Goal: Task Accomplishment & Management: Manage account settings

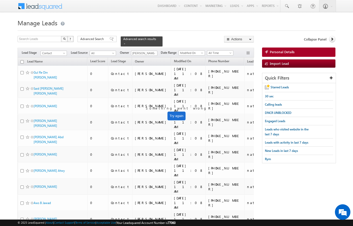
click at [244, 66] on td "nationality" at bounding box center [265, 74] width 43 height 16
click at [264, 60] on span "(sorted descending)" at bounding box center [266, 62] width 4 height 4
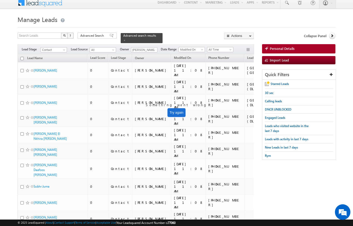
click at [22, 57] on input "checkbox" at bounding box center [21, 58] width 3 height 3
checkbox input "true"
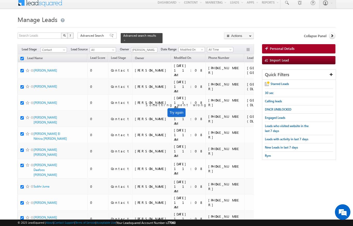
checkbox input "true"
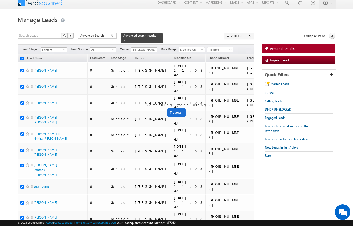
checkbox input "true"
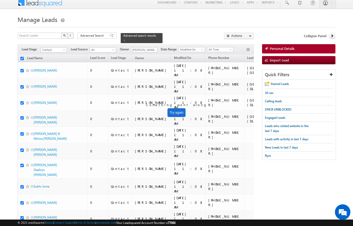
checkbox input "true"
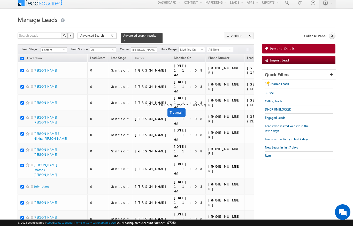
checkbox input "true"
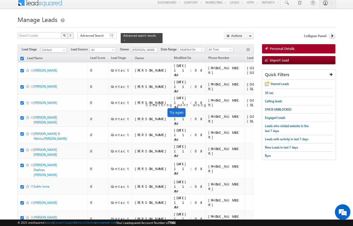
checkbox input "true"
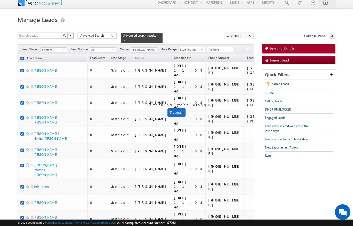
checkbox input "true"
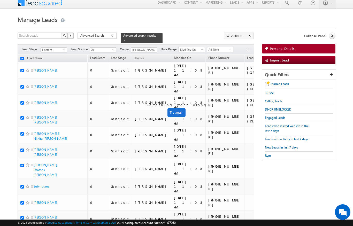
checkbox input "true"
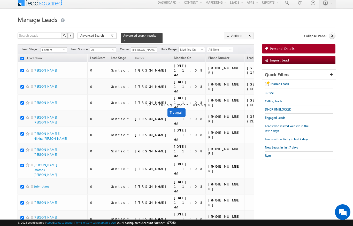
checkbox input "true"
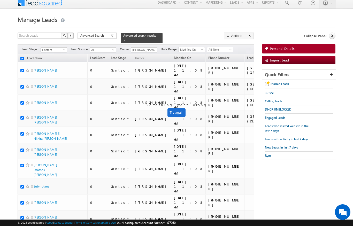
checkbox input "true"
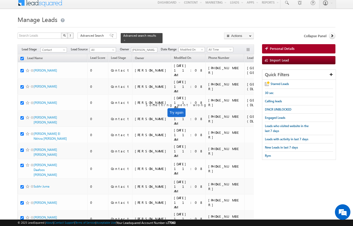
checkbox input "true"
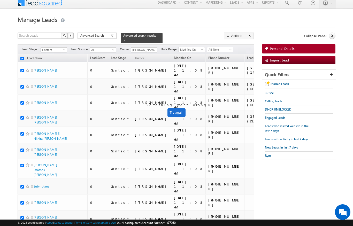
checkbox input "true"
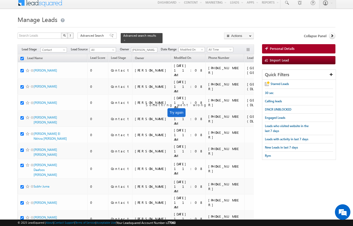
checkbox input "true"
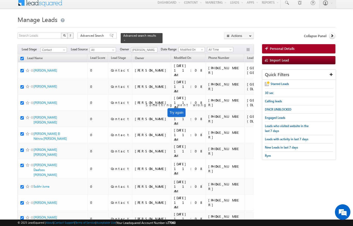
checkbox input "true"
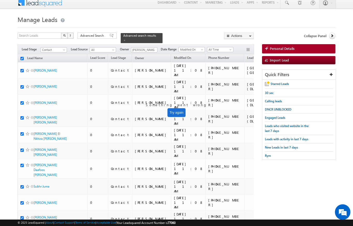
checkbox input "true"
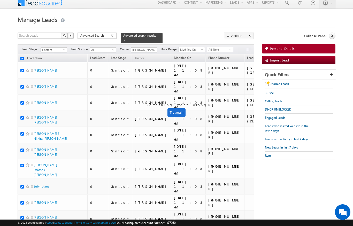
checkbox input "true"
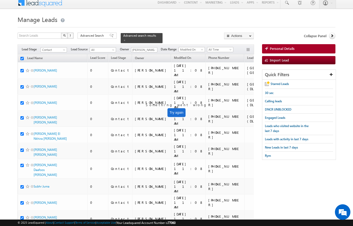
checkbox input "true"
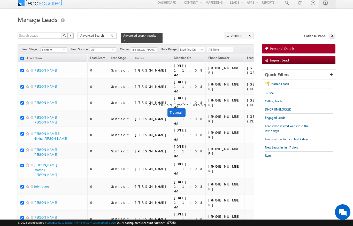
checkbox input "true"
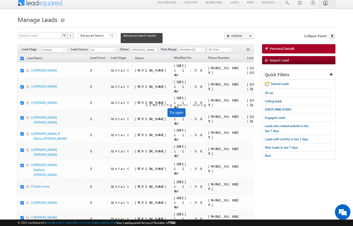
checkbox input "true"
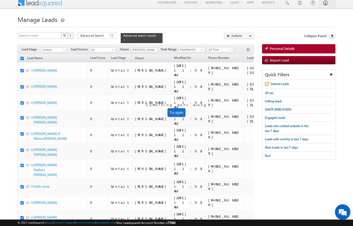
checkbox input "true"
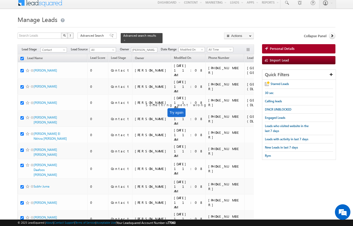
checkbox input "true"
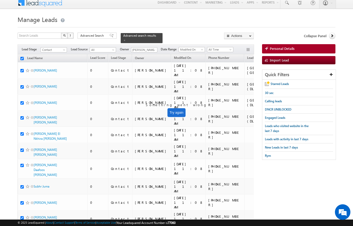
checkbox input "true"
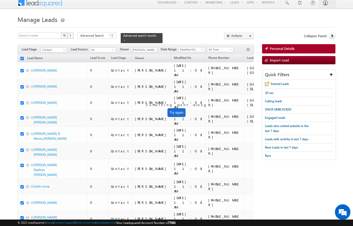
checkbox input "true"
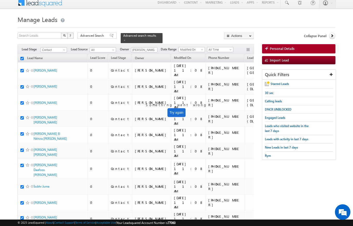
checkbox input "true"
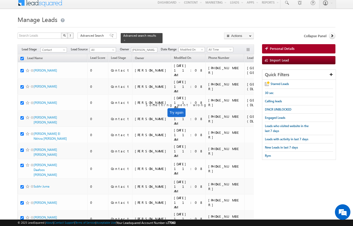
checkbox input "true"
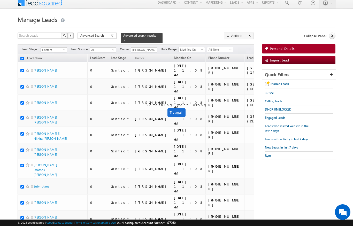
checkbox input "true"
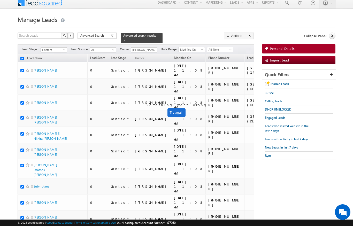
checkbox input "true"
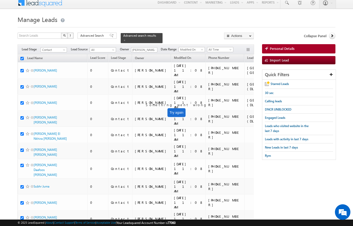
checkbox input "true"
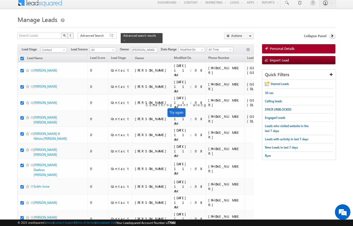
checkbox input "true"
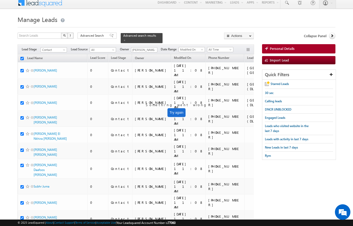
checkbox input "true"
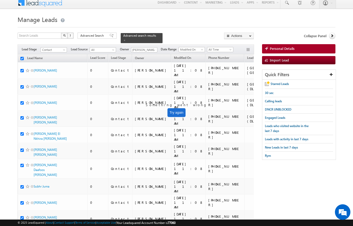
checkbox input "true"
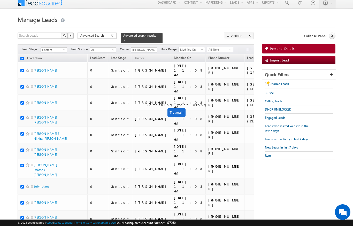
checkbox input "true"
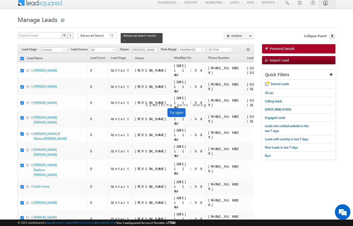
checkbox input "true"
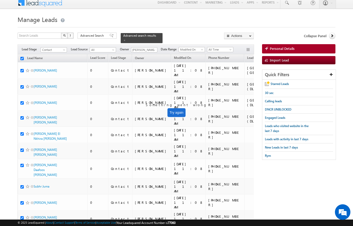
checkbox input "true"
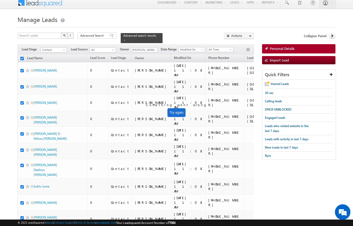
checkbox input "true"
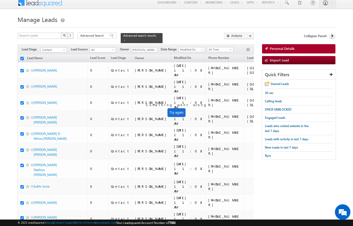
checkbox input "true"
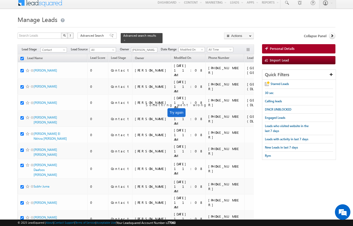
checkbox input "true"
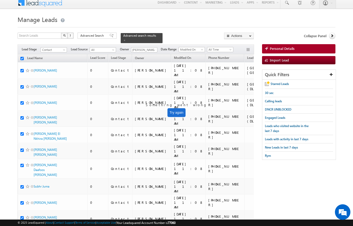
checkbox input "true"
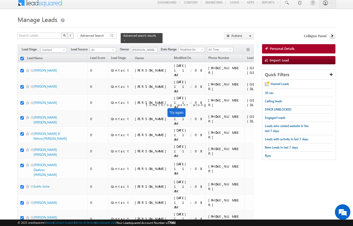
checkbox input "true"
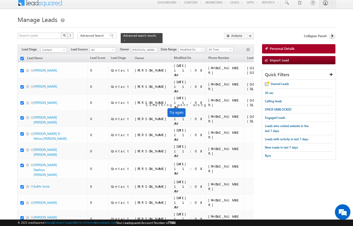
checkbox input "true"
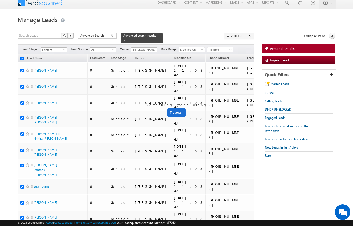
checkbox input "true"
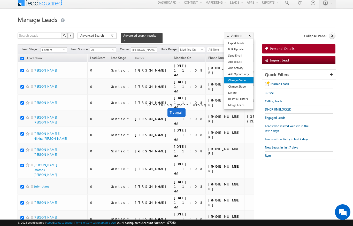
click at [245, 82] on link "Change Owner" at bounding box center [238, 80] width 29 height 6
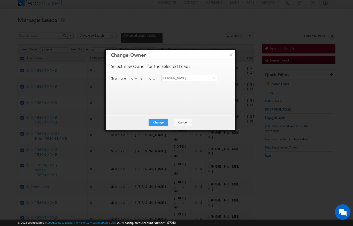
click at [207, 79] on input "[PERSON_NAME]" at bounding box center [189, 78] width 56 height 6
click at [213, 80] on link at bounding box center [213, 77] width 6 height 5
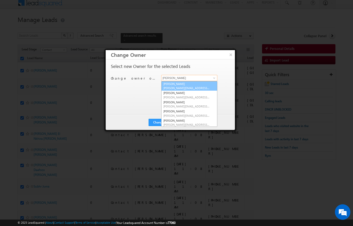
click at [180, 90] on span "[PERSON_NAME][EMAIL_ADDRESS][DOMAIN_NAME]" at bounding box center [186, 88] width 46 height 4
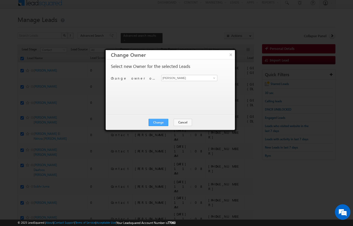
click at [164, 122] on button "Change" at bounding box center [158, 122] width 20 height 7
click at [173, 123] on button "Close" at bounding box center [171, 122] width 17 height 7
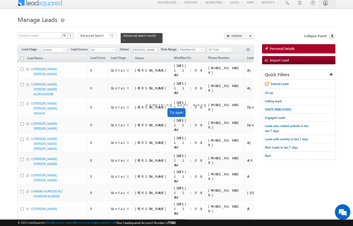
click at [21, 57] on input "checkbox" at bounding box center [21, 58] width 3 height 3
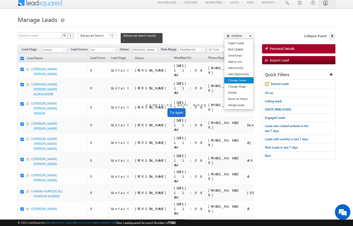
click at [247, 81] on link "Change Owner" at bounding box center [238, 80] width 29 height 6
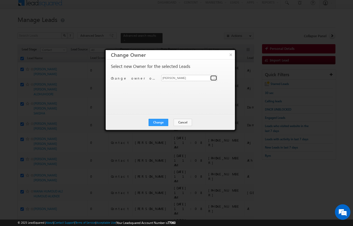
click at [212, 77] on span at bounding box center [214, 78] width 4 height 4
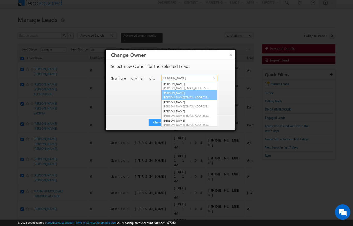
click at [193, 96] on span "[PERSON_NAME][EMAIL_ADDRESS][PERSON_NAME][DOMAIN_NAME]" at bounding box center [186, 97] width 46 height 4
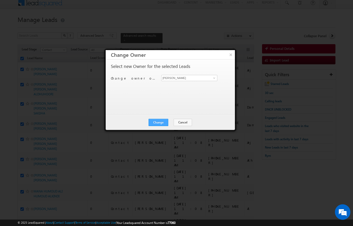
click at [163, 122] on button "Change" at bounding box center [158, 122] width 20 height 7
click at [174, 122] on button "Close" at bounding box center [171, 122] width 17 height 7
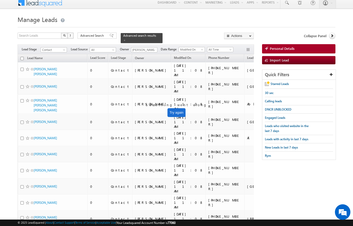
click at [20, 57] on input "checkbox" at bounding box center [21, 58] width 3 height 3
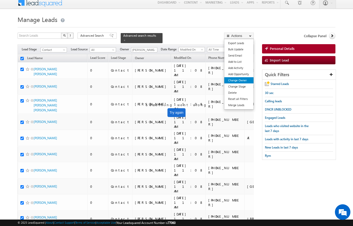
click at [243, 81] on link "Change Owner" at bounding box center [238, 80] width 29 height 6
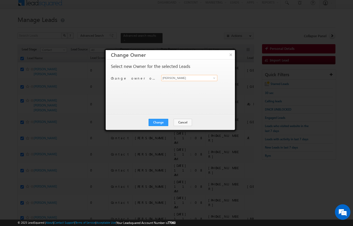
click at [203, 76] on input "[PERSON_NAME]" at bounding box center [189, 78] width 56 height 6
click at [210, 78] on link at bounding box center [213, 77] width 6 height 5
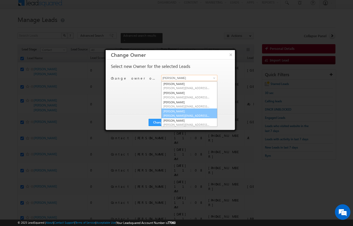
click at [183, 114] on span "[PERSON_NAME][EMAIL_ADDRESS][DOMAIN_NAME]" at bounding box center [186, 116] width 46 height 4
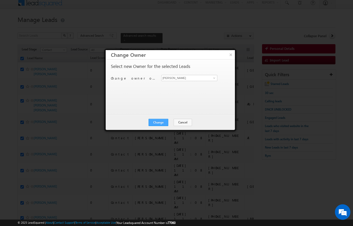
click at [165, 124] on button "Change" at bounding box center [158, 122] width 20 height 7
click at [175, 121] on button "Close" at bounding box center [171, 122] width 17 height 7
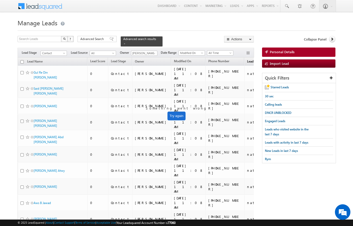
click at [247, 59] on span "Lead Source" at bounding box center [255, 61] width 17 height 4
click at [22, 60] on input "checkbox" at bounding box center [21, 61] width 3 height 3
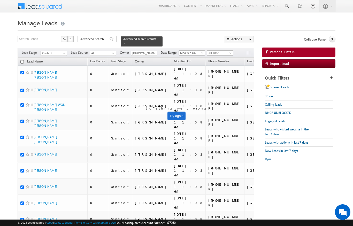
checkbox input "true"
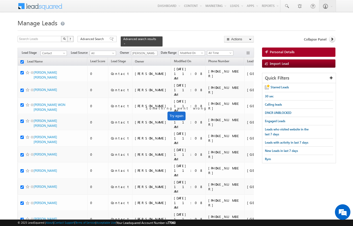
checkbox input "true"
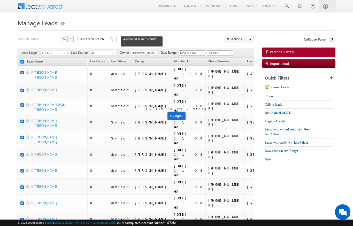
checkbox input "true"
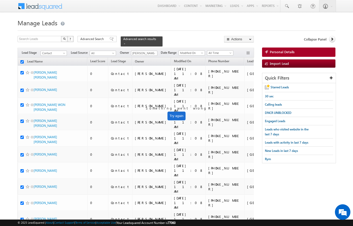
checkbox input "true"
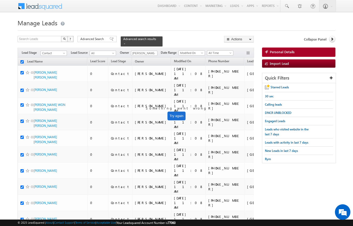
checkbox input "true"
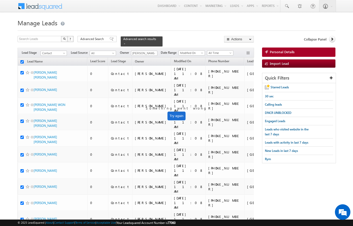
checkbox input "true"
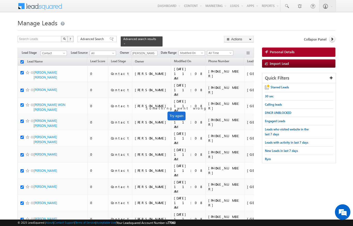
checkbox input "true"
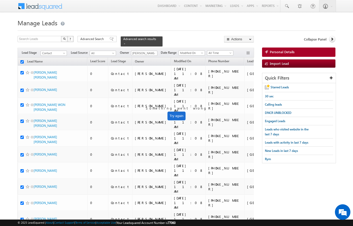
checkbox input "true"
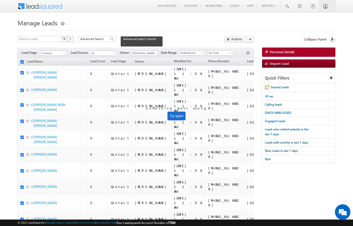
checkbox input "true"
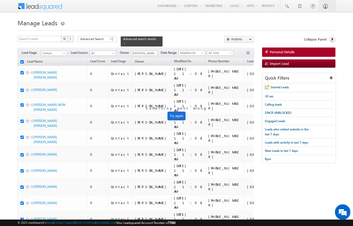
checkbox input "true"
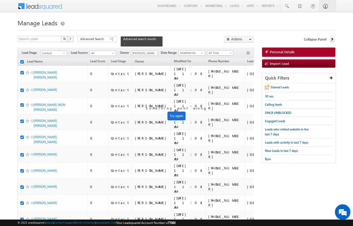
checkbox input "true"
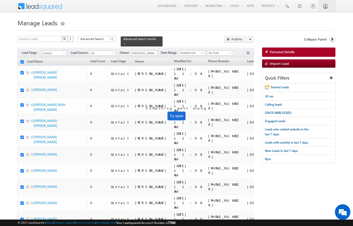
checkbox input "true"
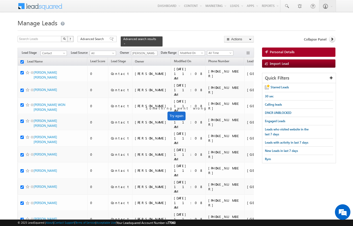
checkbox input "true"
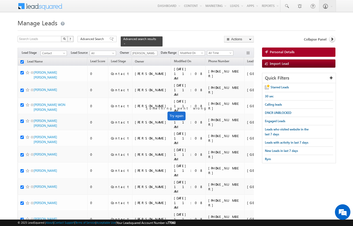
checkbox input "true"
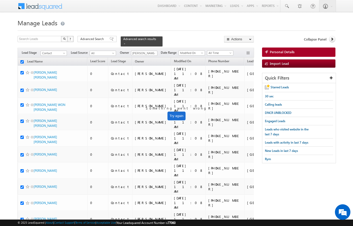
checkbox input "true"
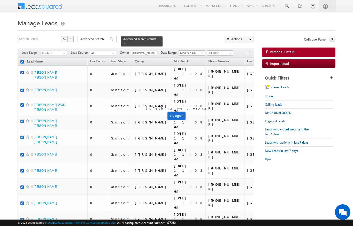
checkbox input "true"
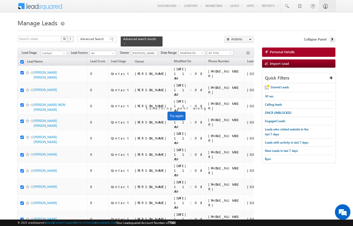
checkbox input "true"
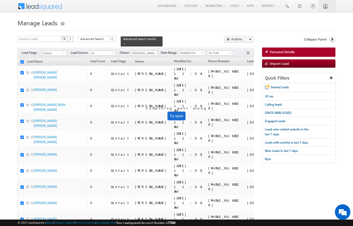
checkbox input "true"
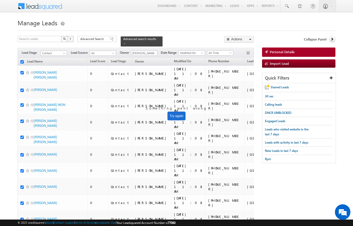
checkbox input "true"
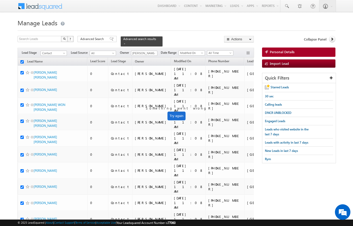
checkbox input "true"
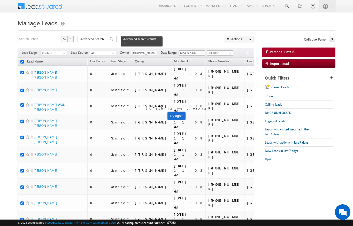
checkbox input "true"
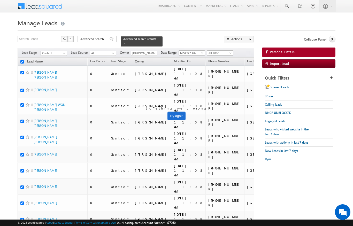
checkbox input "true"
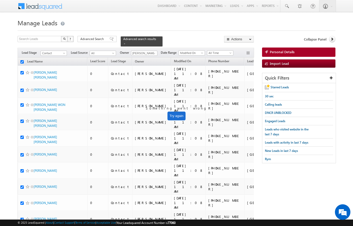
checkbox input "true"
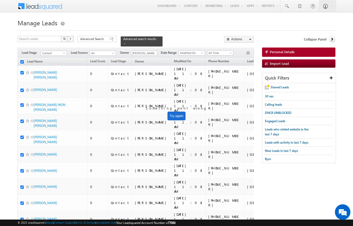
checkbox input "true"
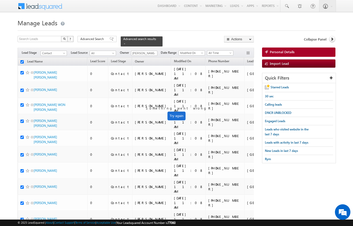
checkbox input "true"
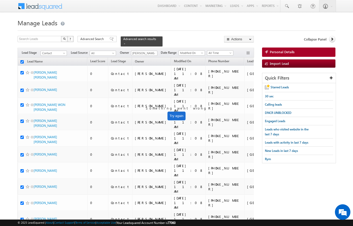
checkbox input "true"
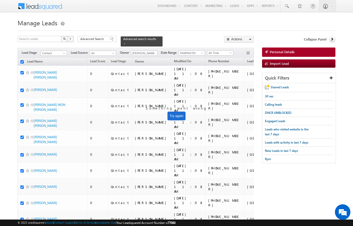
checkbox input "true"
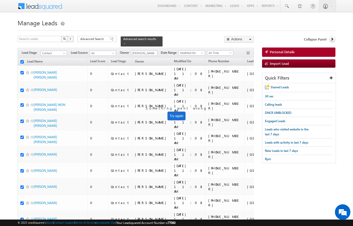
checkbox input "true"
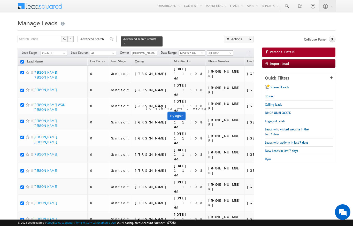
checkbox input "true"
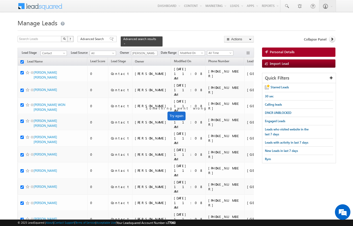
checkbox input "true"
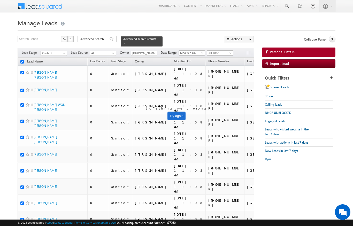
checkbox input "true"
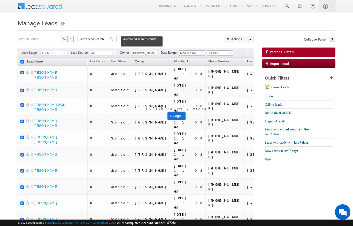
checkbox input "true"
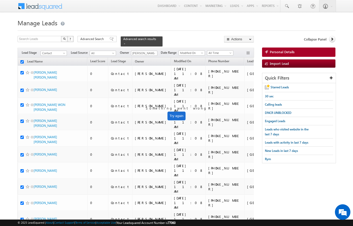
checkbox input "true"
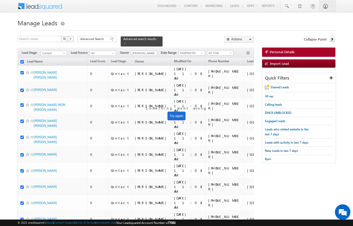
checkbox input "true"
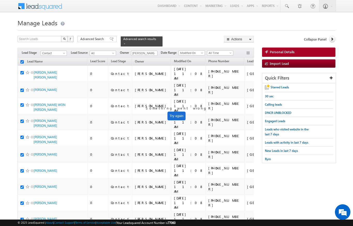
checkbox input "true"
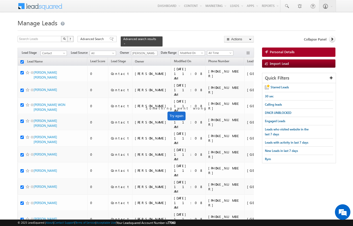
checkbox input "true"
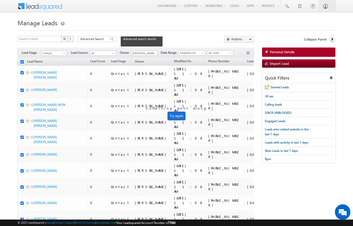
checkbox input "true"
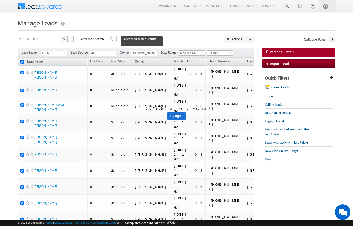
checkbox input "true"
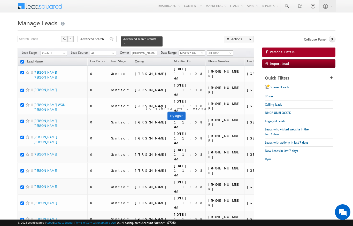
checkbox input "true"
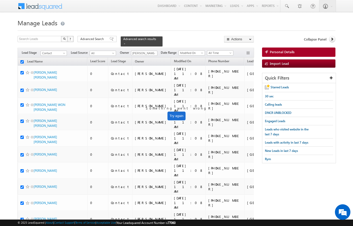
checkbox input "true"
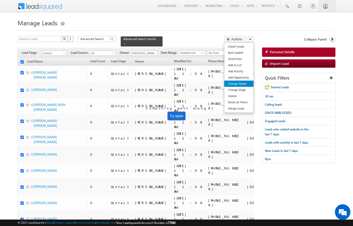
click at [245, 81] on link "Change Owner" at bounding box center [238, 84] width 29 height 6
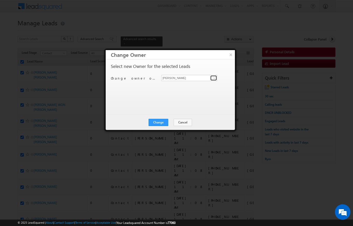
click at [214, 79] on span at bounding box center [214, 78] width 4 height 4
click at [216, 75] on link at bounding box center [213, 77] width 6 height 5
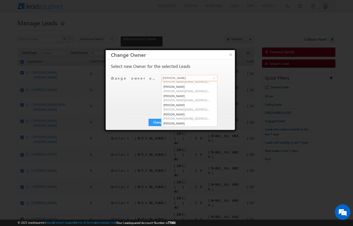
scroll to position [27, 0]
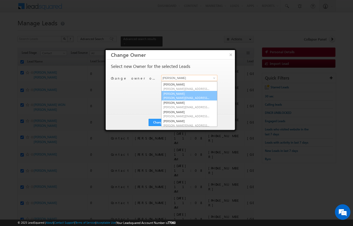
click at [195, 94] on link "[PERSON_NAME] [PERSON_NAME][EMAIL_ADDRESS][PERSON_NAME][DOMAIN_NAME]" at bounding box center [189, 96] width 56 height 10
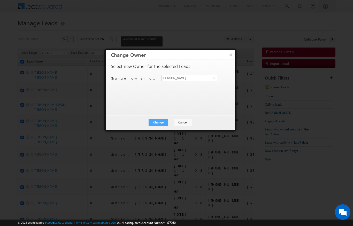
click at [158, 123] on button "Change" at bounding box center [158, 122] width 20 height 7
click at [174, 121] on button "Close" at bounding box center [171, 122] width 17 height 7
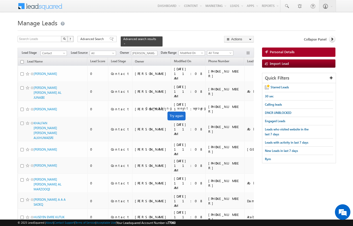
click at [20, 60] on input "checkbox" at bounding box center [21, 61] width 3 height 3
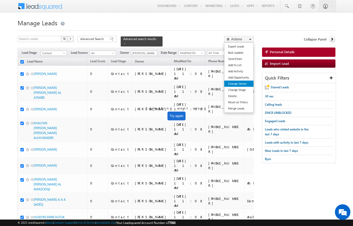
click at [245, 83] on link "Change Owner" at bounding box center [238, 84] width 29 height 6
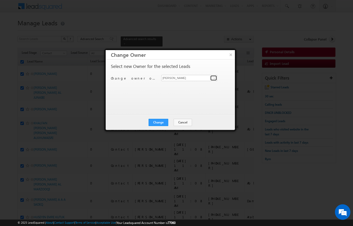
click at [216, 78] on span at bounding box center [214, 78] width 4 height 4
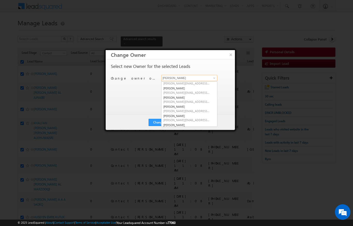
scroll to position [20, 0]
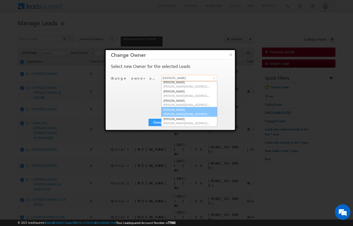
click at [190, 110] on link "[PERSON_NAME] Verhani [PERSON_NAME][EMAIL_ADDRESS][DOMAIN_NAME]" at bounding box center [189, 112] width 56 height 10
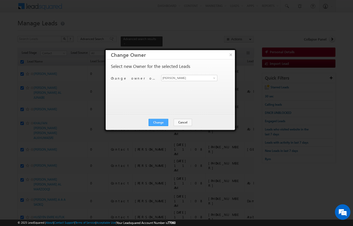
click at [163, 122] on button "Change" at bounding box center [158, 122] width 20 height 7
click at [175, 119] on button "Close" at bounding box center [171, 122] width 17 height 7
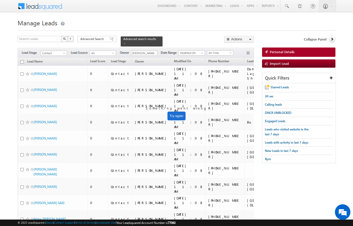
click at [21, 60] on input "checkbox" at bounding box center [21, 61] width 3 height 3
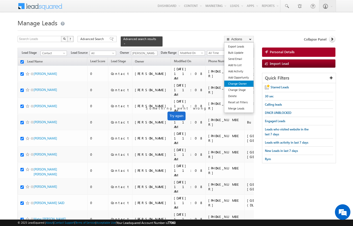
click at [247, 86] on link "Change Owner" at bounding box center [238, 84] width 29 height 6
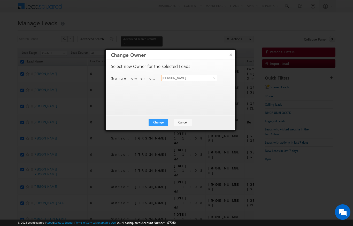
click at [198, 75] on input "[PERSON_NAME]" at bounding box center [189, 78] width 56 height 6
click at [214, 77] on span at bounding box center [214, 78] width 4 height 4
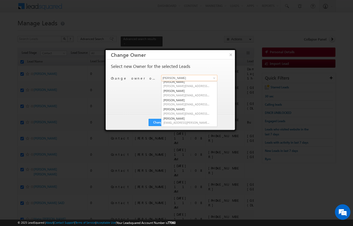
scroll to position [39, 0]
click at [188, 99] on link "[PERSON_NAME] [PERSON_NAME][EMAIL_ADDRESS][DOMAIN_NAME]" at bounding box center [189, 102] width 56 height 10
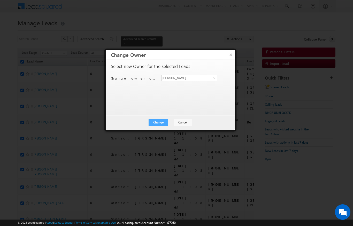
click at [167, 122] on button "Change" at bounding box center [158, 122] width 20 height 7
click at [175, 117] on div "Change Cancel Close" at bounding box center [170, 122] width 129 height 15
click at [172, 124] on button "Close" at bounding box center [171, 122] width 17 height 7
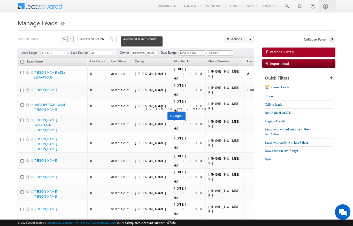
click at [19, 61] on th "Lead Name" at bounding box center [53, 62] width 70 height 8
click at [19, 59] on th "Lead Name" at bounding box center [53, 62] width 70 height 8
click at [22, 60] on input "checkbox" at bounding box center [21, 61] width 3 height 3
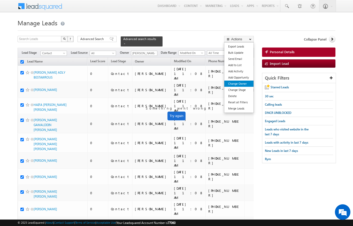
click at [243, 84] on link "Change Owner" at bounding box center [238, 84] width 29 height 6
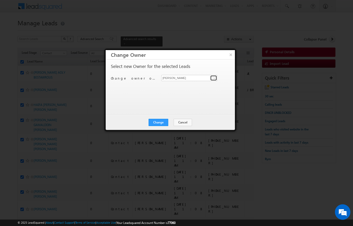
click at [216, 76] on link at bounding box center [213, 77] width 6 height 5
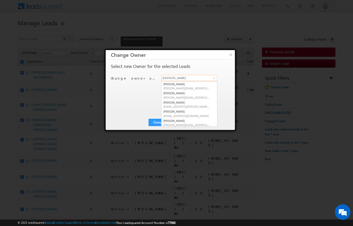
scroll to position [54, 0]
click at [195, 110] on link "[PERSON_NAME] [PERSON_NAME][EMAIL_ADDRESS][DOMAIN_NAME]" at bounding box center [189, 114] width 56 height 10
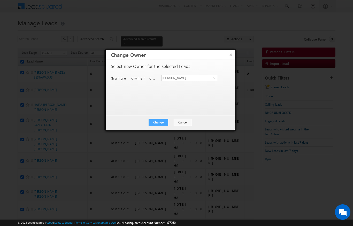
click at [162, 122] on button "Change" at bounding box center [158, 122] width 20 height 7
click at [181, 120] on div "Change Cancel Close" at bounding box center [170, 122] width 129 height 15
click at [171, 122] on button "Close" at bounding box center [171, 122] width 17 height 7
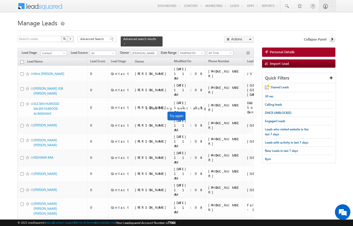
click at [21, 60] on input "checkbox" at bounding box center [21, 61] width 3 height 3
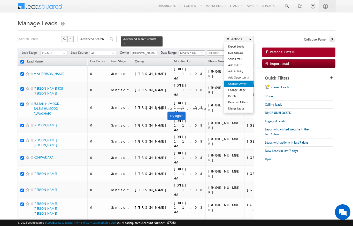
click at [242, 83] on link "Change Owner" at bounding box center [238, 84] width 29 height 6
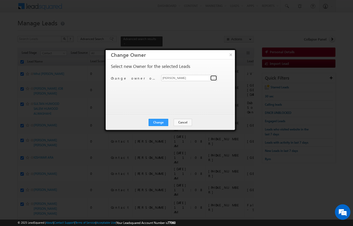
click at [211, 75] on link at bounding box center [213, 77] width 6 height 5
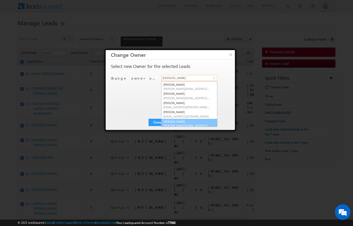
scroll to position [54, 0]
click at [187, 123] on span "[PERSON_NAME][EMAIL_ADDRESS][DOMAIN_NAME]" at bounding box center [186, 125] width 46 height 4
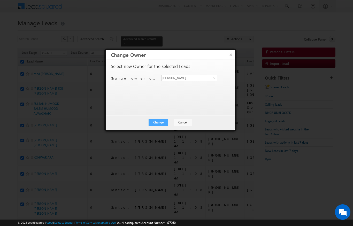
click at [162, 123] on button "Change" at bounding box center [158, 122] width 20 height 7
click at [165, 122] on button "Close" at bounding box center [171, 122] width 17 height 7
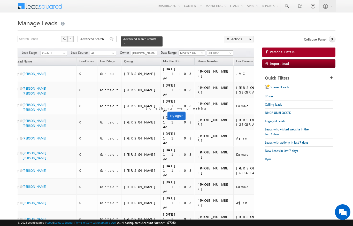
scroll to position [0, 11]
